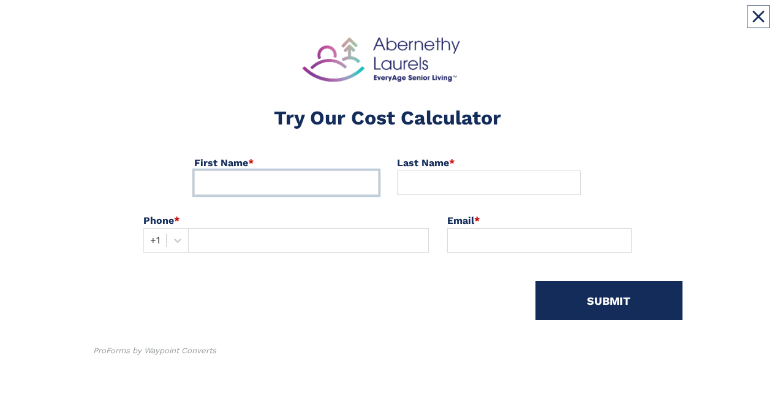
click at [334, 24] on input at bounding box center [286, 182] width 184 height 25
type input "[PERSON_NAME]"
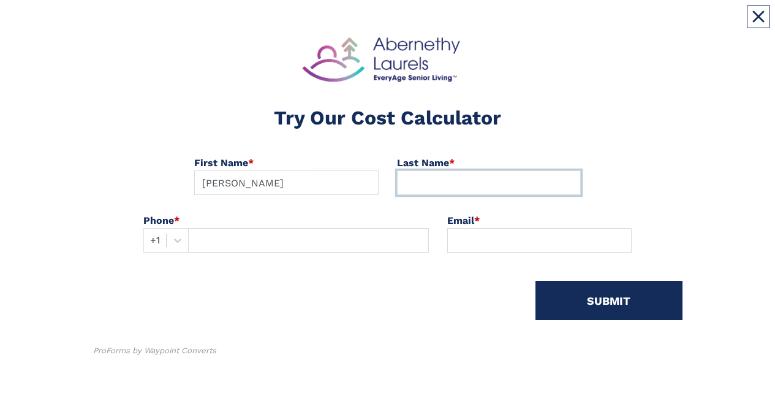
type input "Launsbach"
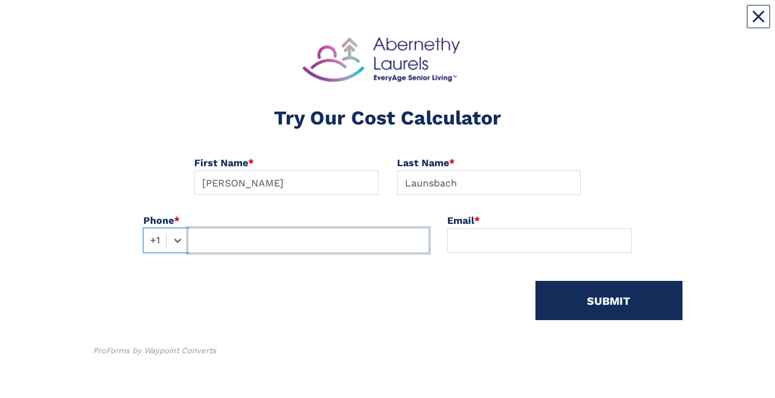
click at [347, 24] on input "text" at bounding box center [308, 240] width 241 height 25
type input "5184419940"
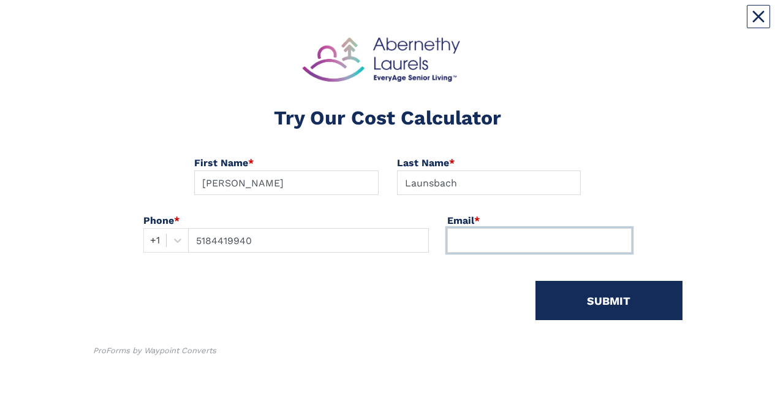
click at [518, 24] on input at bounding box center [539, 240] width 184 height 25
type input "s"
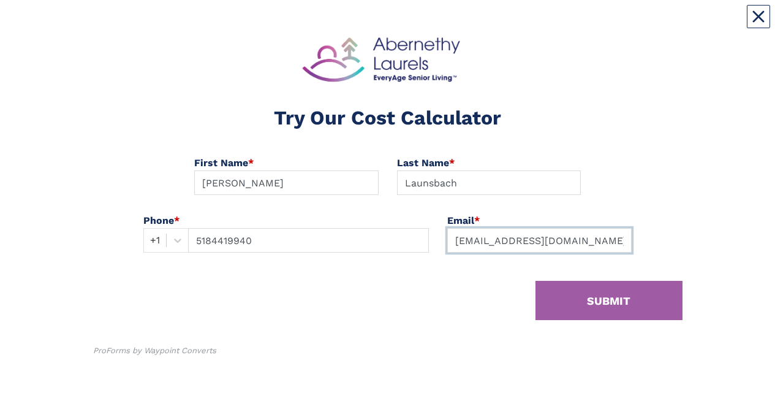
type input "[EMAIL_ADDRESS][DOMAIN_NAME]"
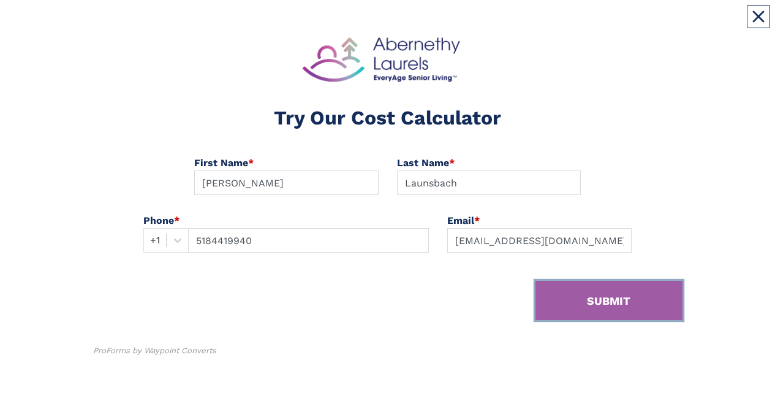
click at [633, 24] on button "SUBMIT" at bounding box center [608, 300] width 147 height 39
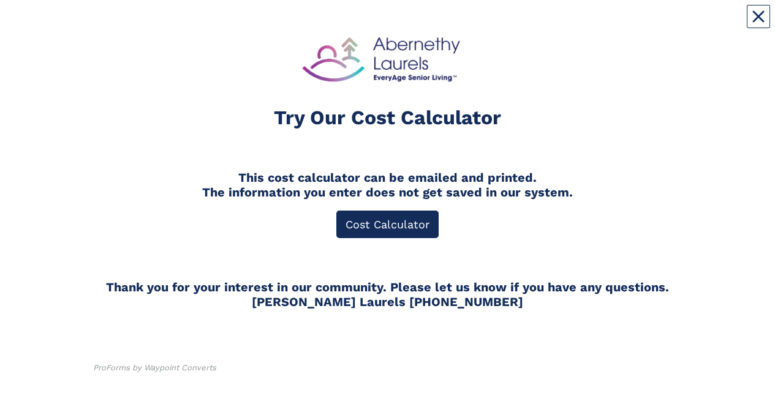
click at [402, 24] on link "Cost Calculator" at bounding box center [387, 225] width 102 height 28
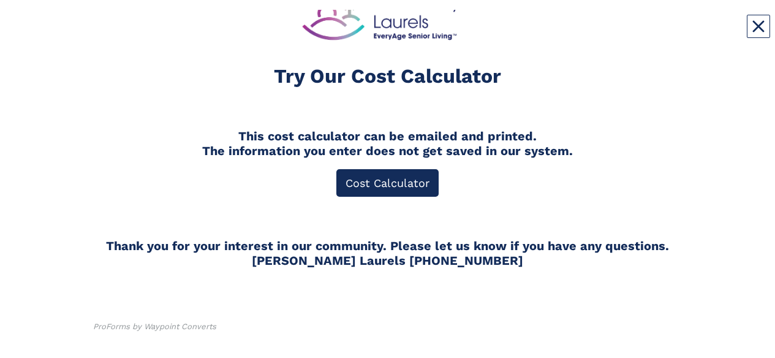
scroll to position [13, 0]
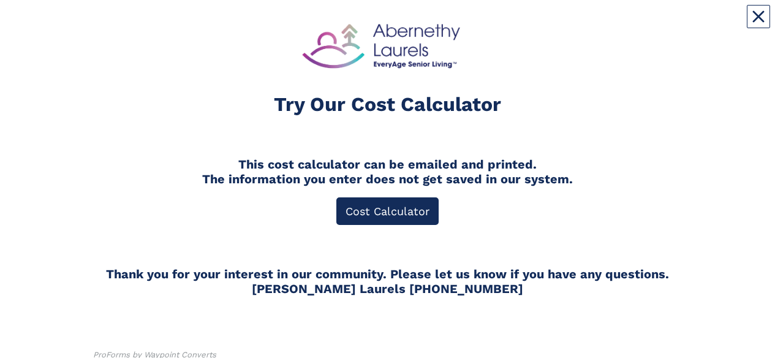
click at [608, 24] on div "Try Our Cost Calculator" at bounding box center [388, 75] width 608 height 114
click at [347, 1] on div "Try Our Cost Calculator This cost calculator can be emailed and printed. The in…" at bounding box center [387, 194] width 589 height 391
